Goal: Check status: Check status

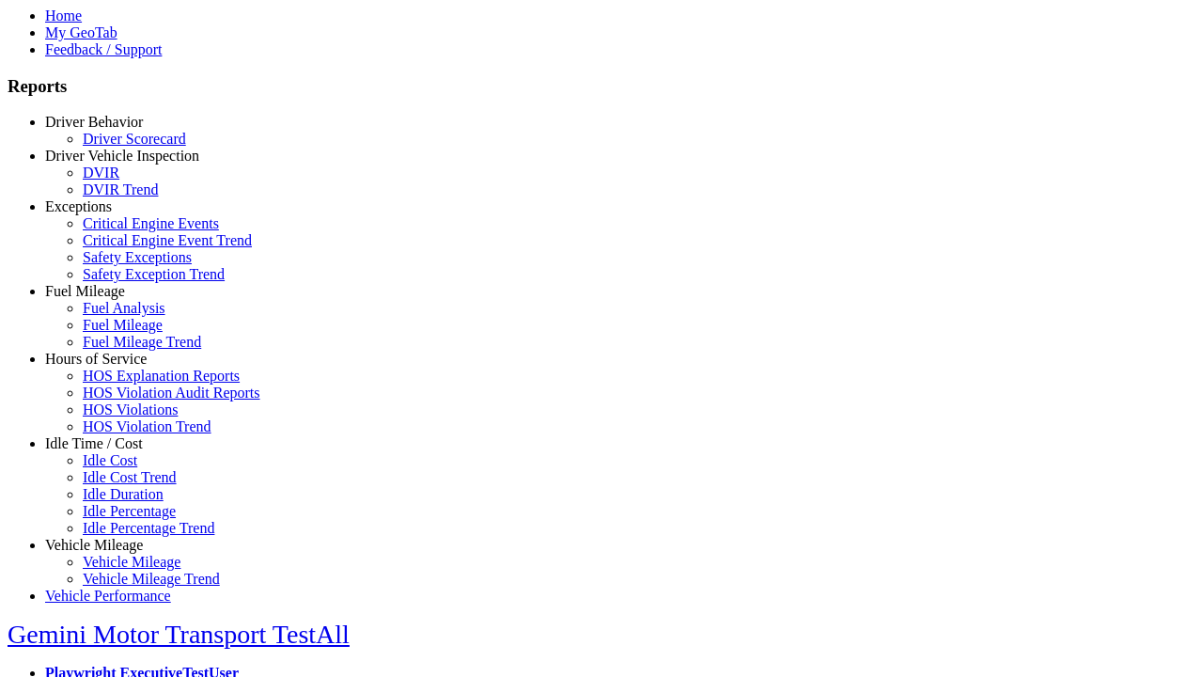
click at [108, 366] on link "Hours of Service" at bounding box center [95, 359] width 101 height 16
click at [122, 383] on link "HOS Explanation Reports" at bounding box center [161, 375] width 157 height 16
